Goal: Information Seeking & Learning: Learn about a topic

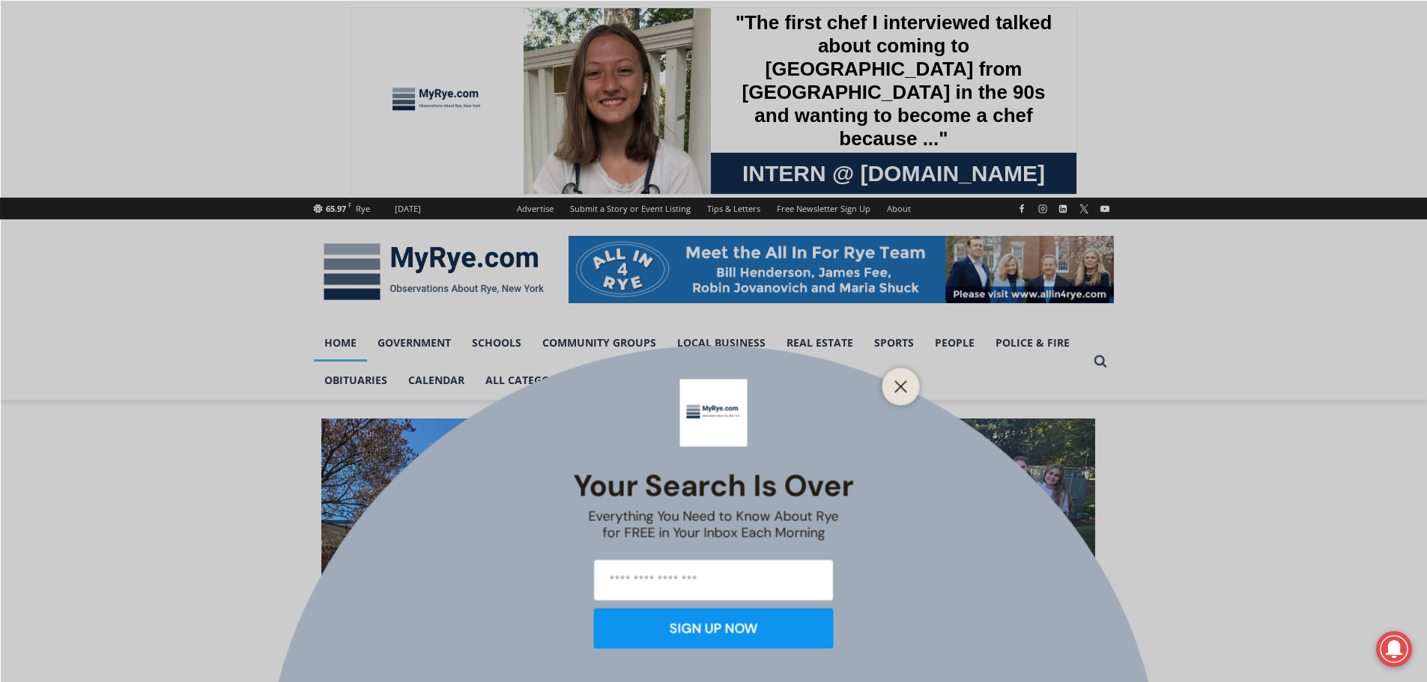
click at [912, 399] on div at bounding box center [900, 386] width 37 height 37
click at [901, 383] on icon "Close" at bounding box center [900, 386] width 13 height 13
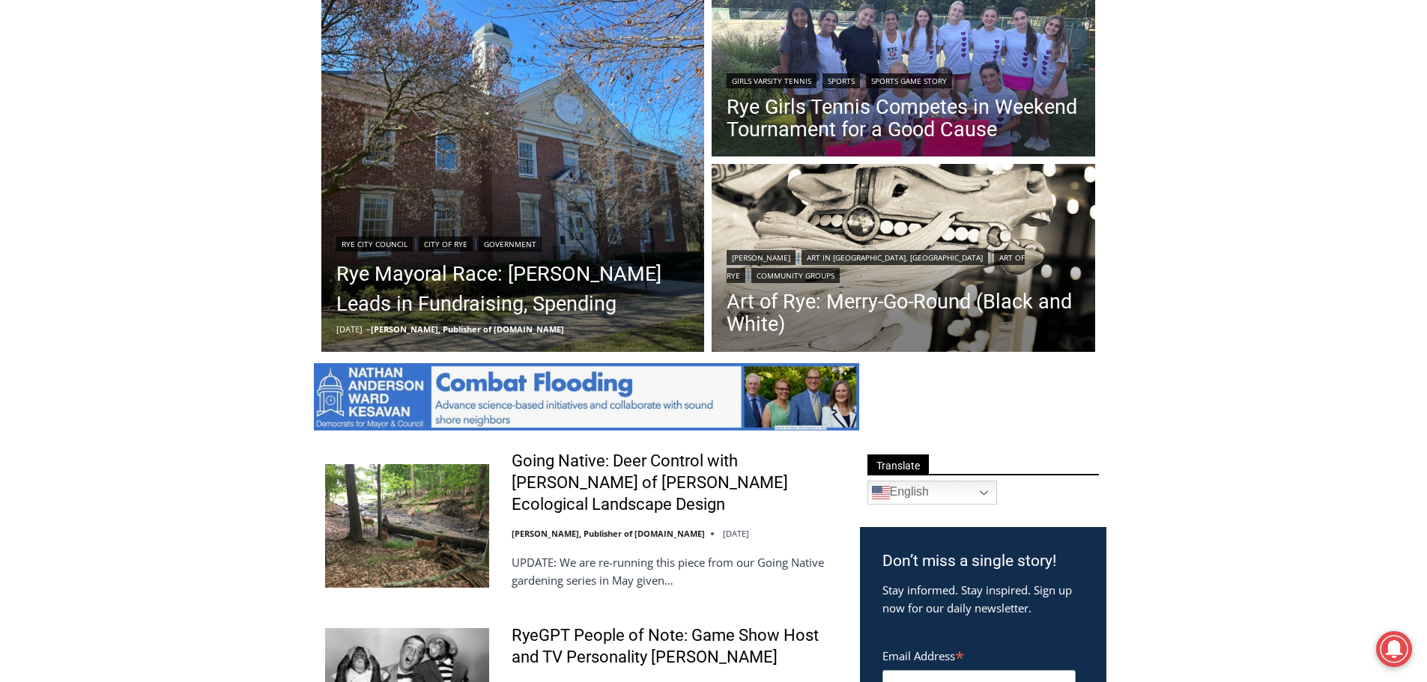
scroll to position [225, 0]
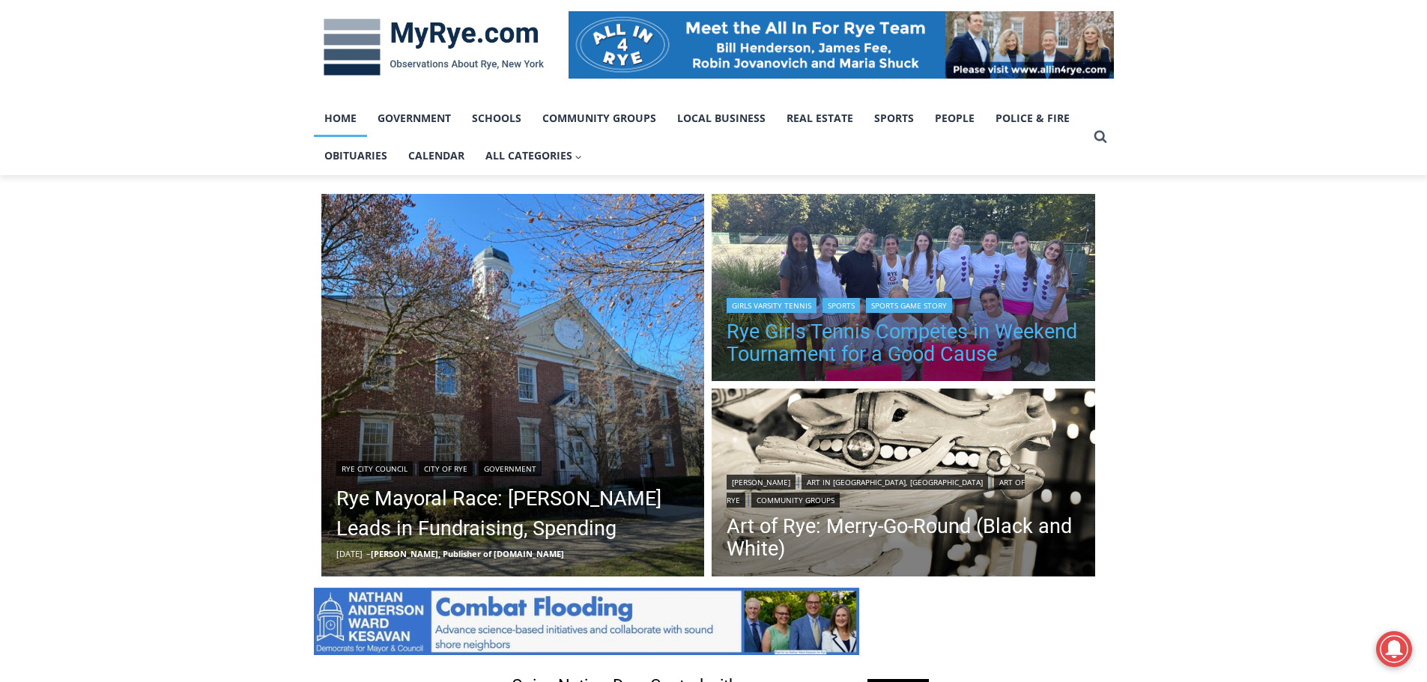
click at [1013, 345] on link "Rye Girls Tennis Competes in Weekend Tournament for a Good Cause" at bounding box center [904, 343] width 354 height 45
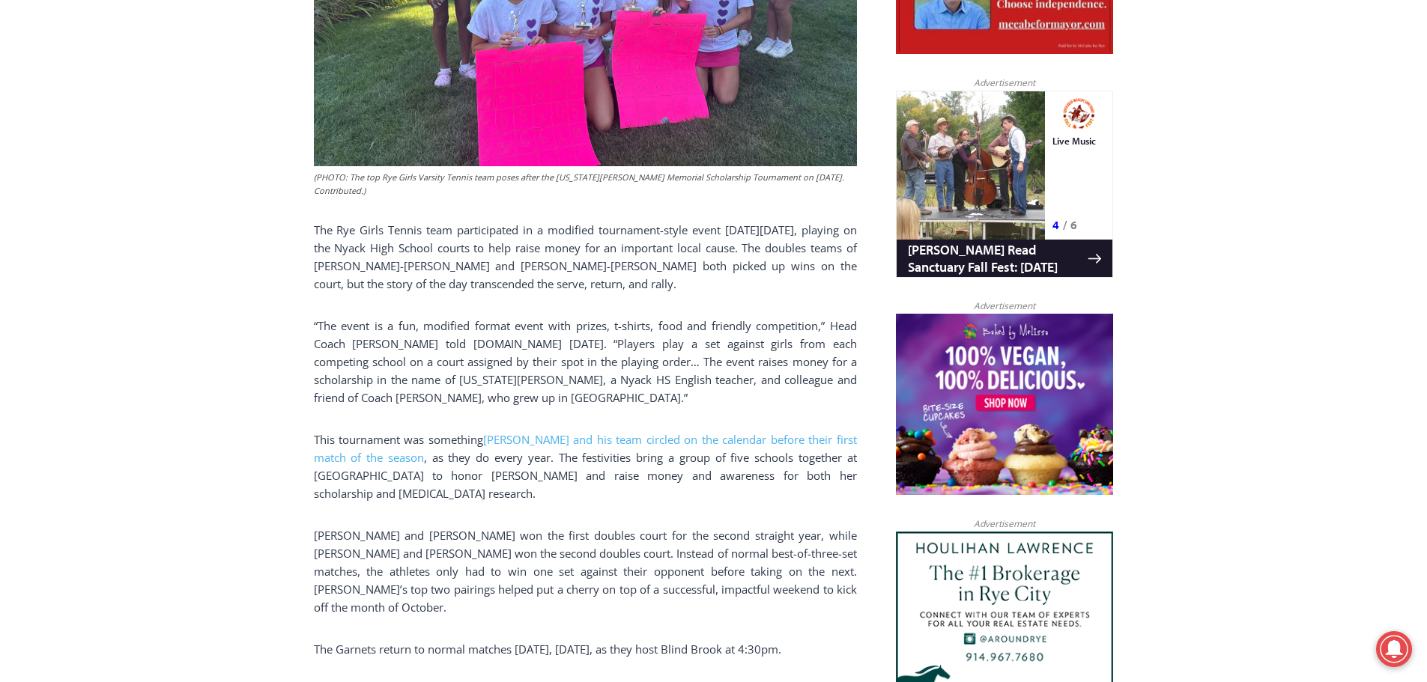
scroll to position [674, 0]
